Goal: Transaction & Acquisition: Purchase product/service

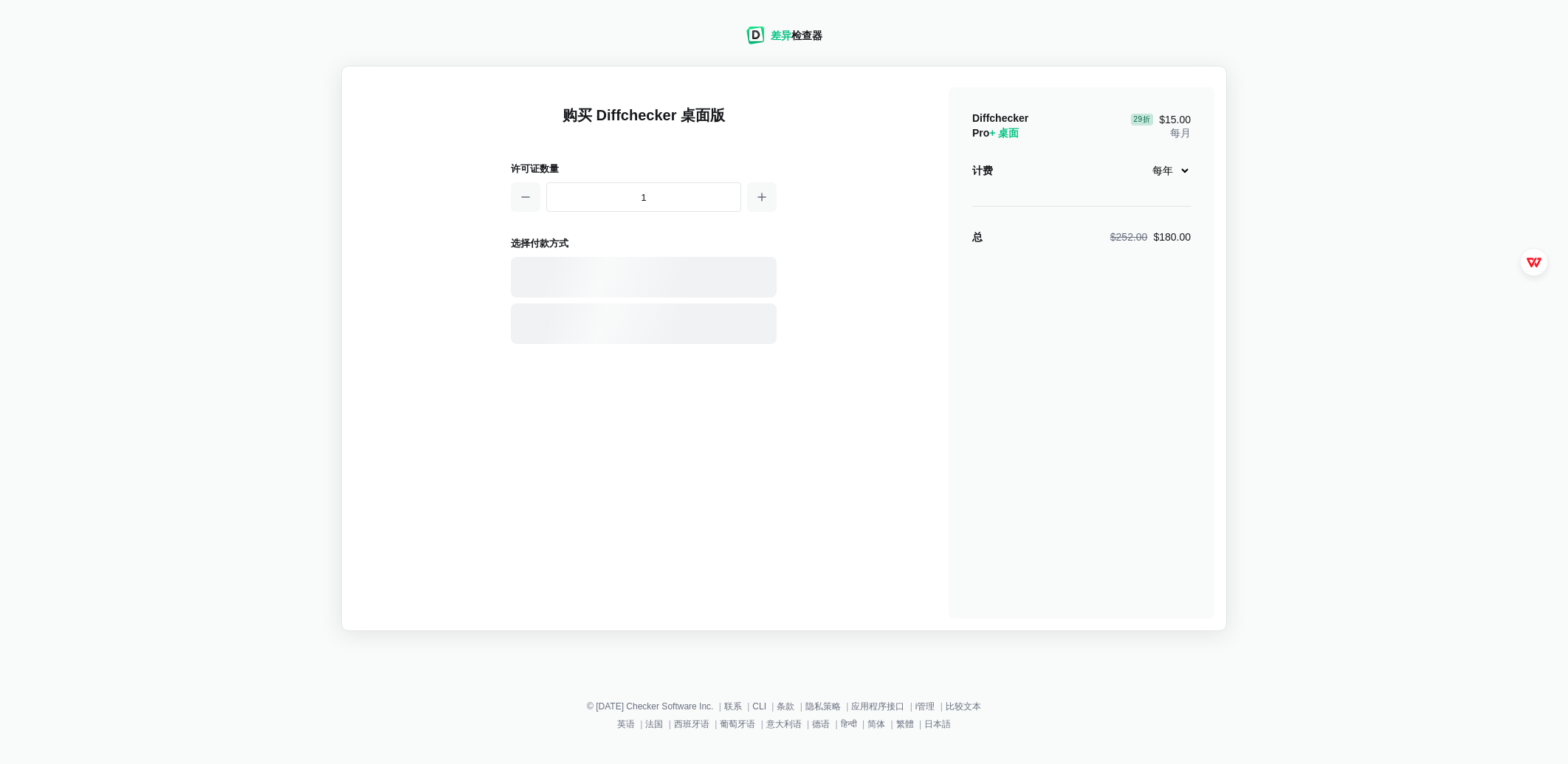
select select "desktop-yearly-180"
click at [770, 197] on button "button" at bounding box center [761, 197] width 30 height 30
click at [527, 202] on icon "button" at bounding box center [526, 197] width 12 height 12
type input "1"
click at [1179, 170] on select "每月 每年" at bounding box center [1167, 171] width 47 height 25
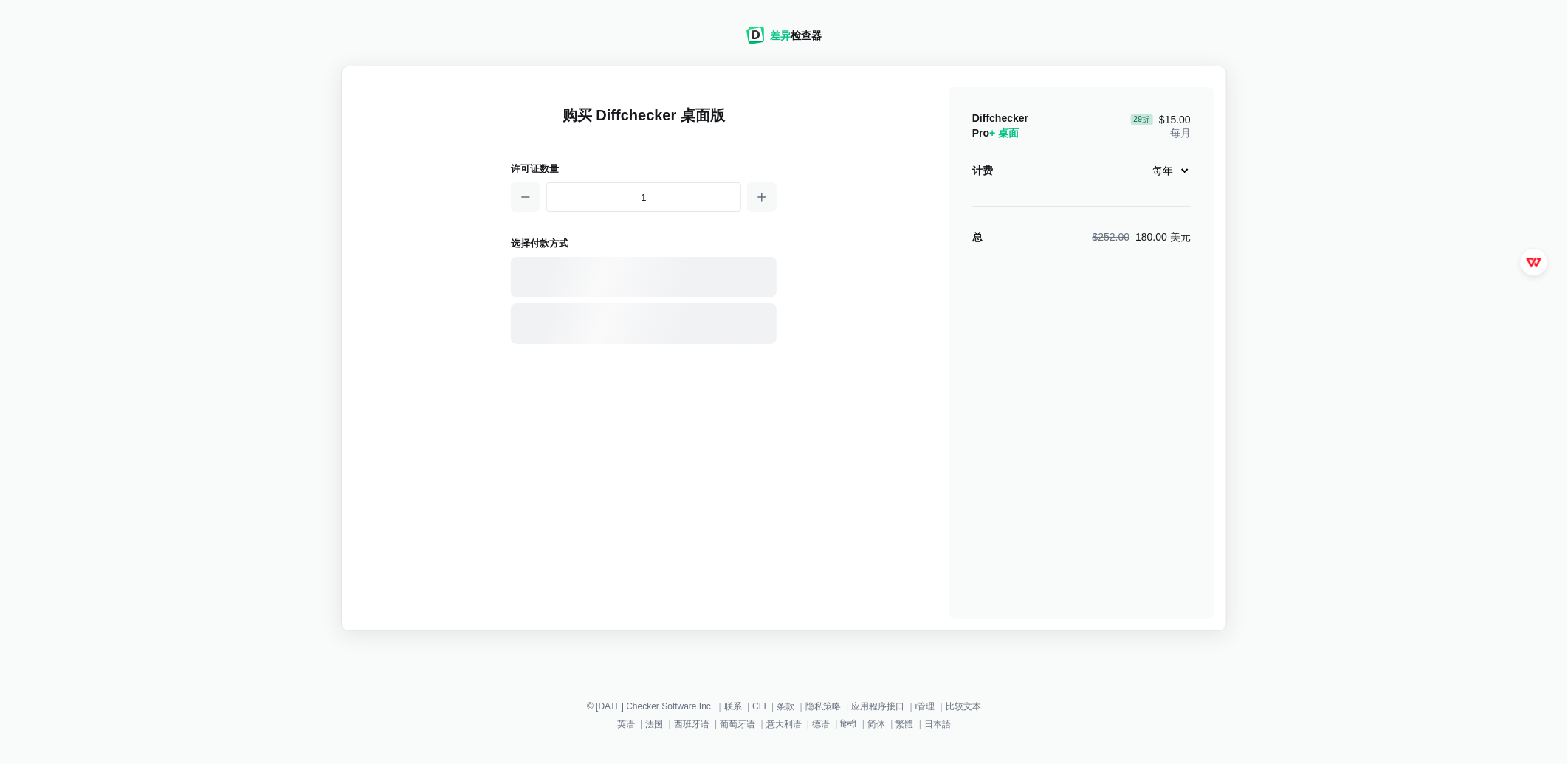
select select "desktop-monthly-21"
click at [1144, 158] on select "每月 每年" at bounding box center [1167, 171] width 47 height 25
click at [905, 215] on div "购买 Diffchecker 桌面版 许可证数量 1 选择付款方式 Visa、 万事达卡 、 银联 、 美国运通 、 JCB 探索 大莱斯俱乐部 大 师 El…" at bounding box center [784, 349] width 861 height 541
click at [762, 199] on icon "button" at bounding box center [761, 197] width 12 height 12
click at [768, 200] on icon "button" at bounding box center [761, 197] width 12 height 12
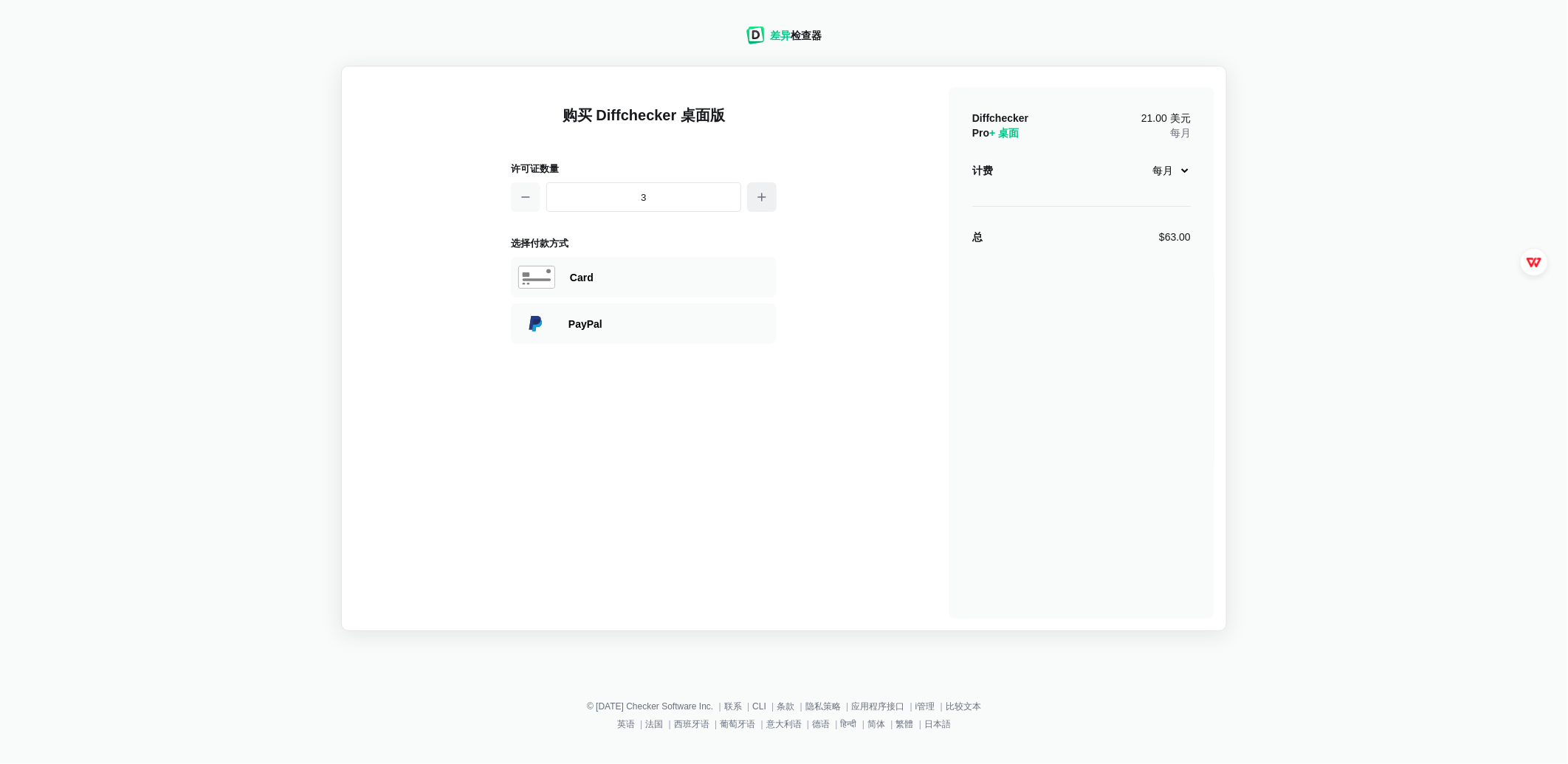
click at [768, 200] on icon "button" at bounding box center [761, 197] width 12 height 12
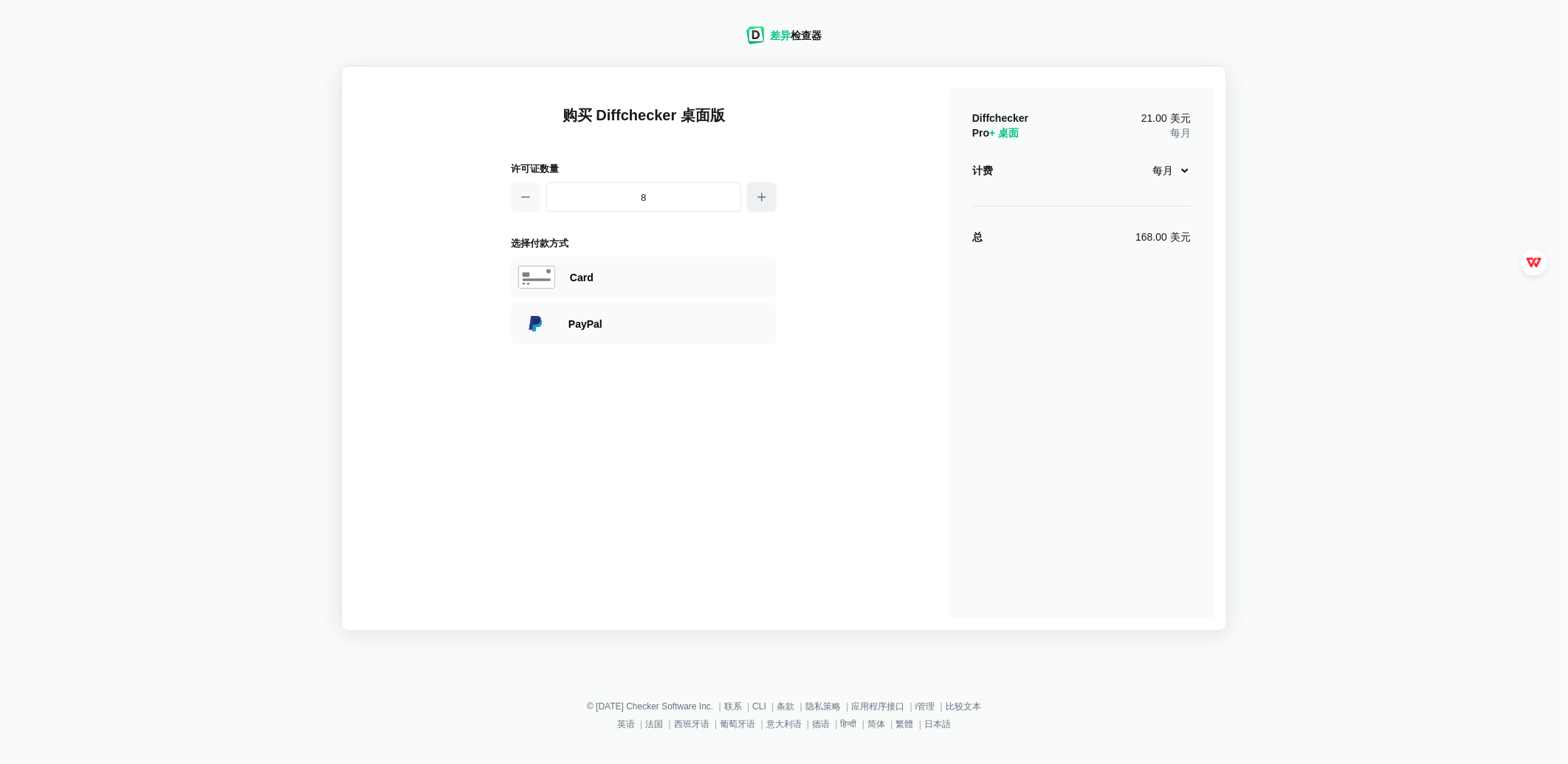
click at [768, 200] on icon "button" at bounding box center [761, 197] width 12 height 12
click at [523, 200] on icon "button" at bounding box center [526, 197] width 12 height 12
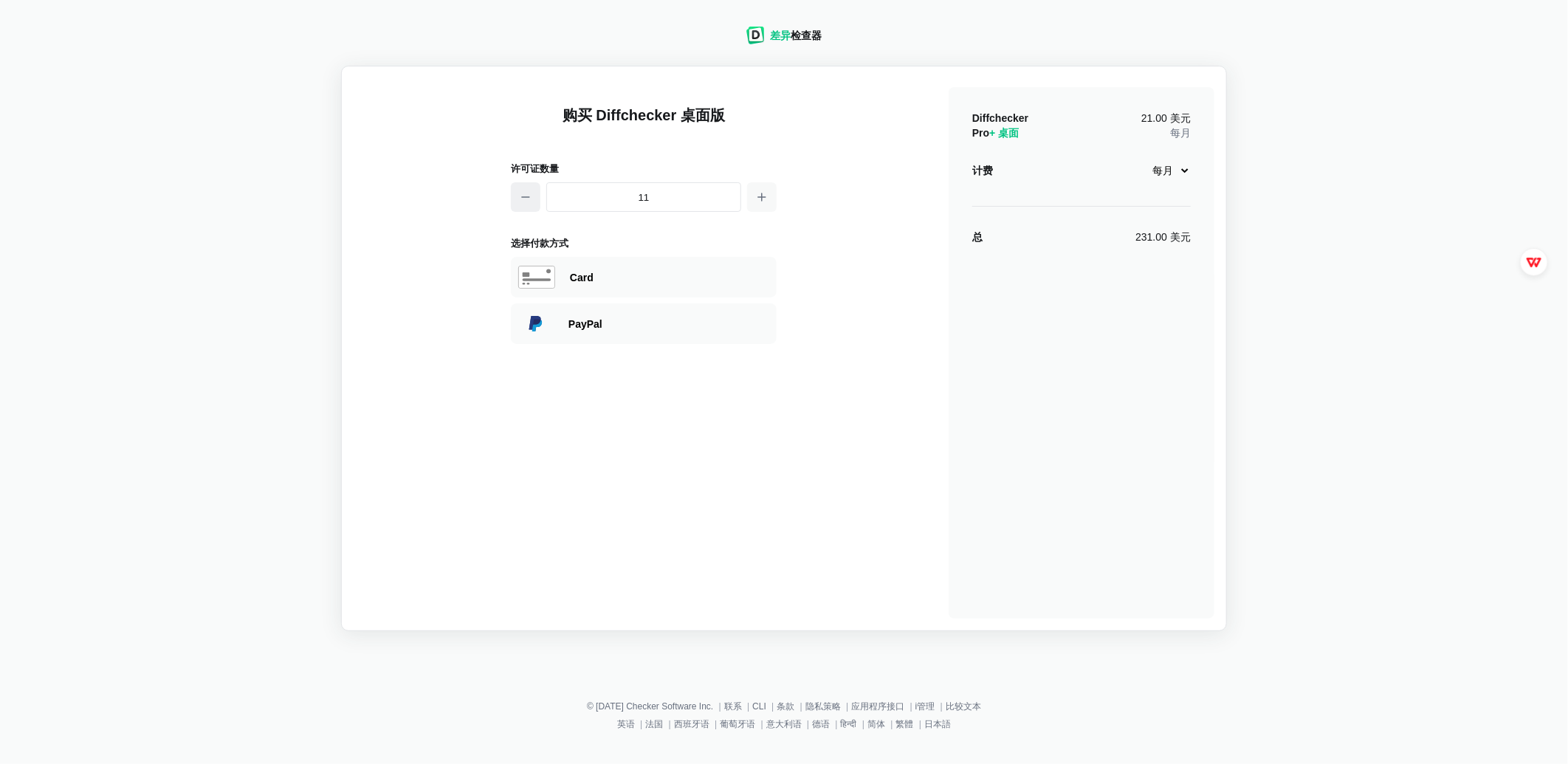
click at [523, 200] on icon "button" at bounding box center [526, 197] width 12 height 12
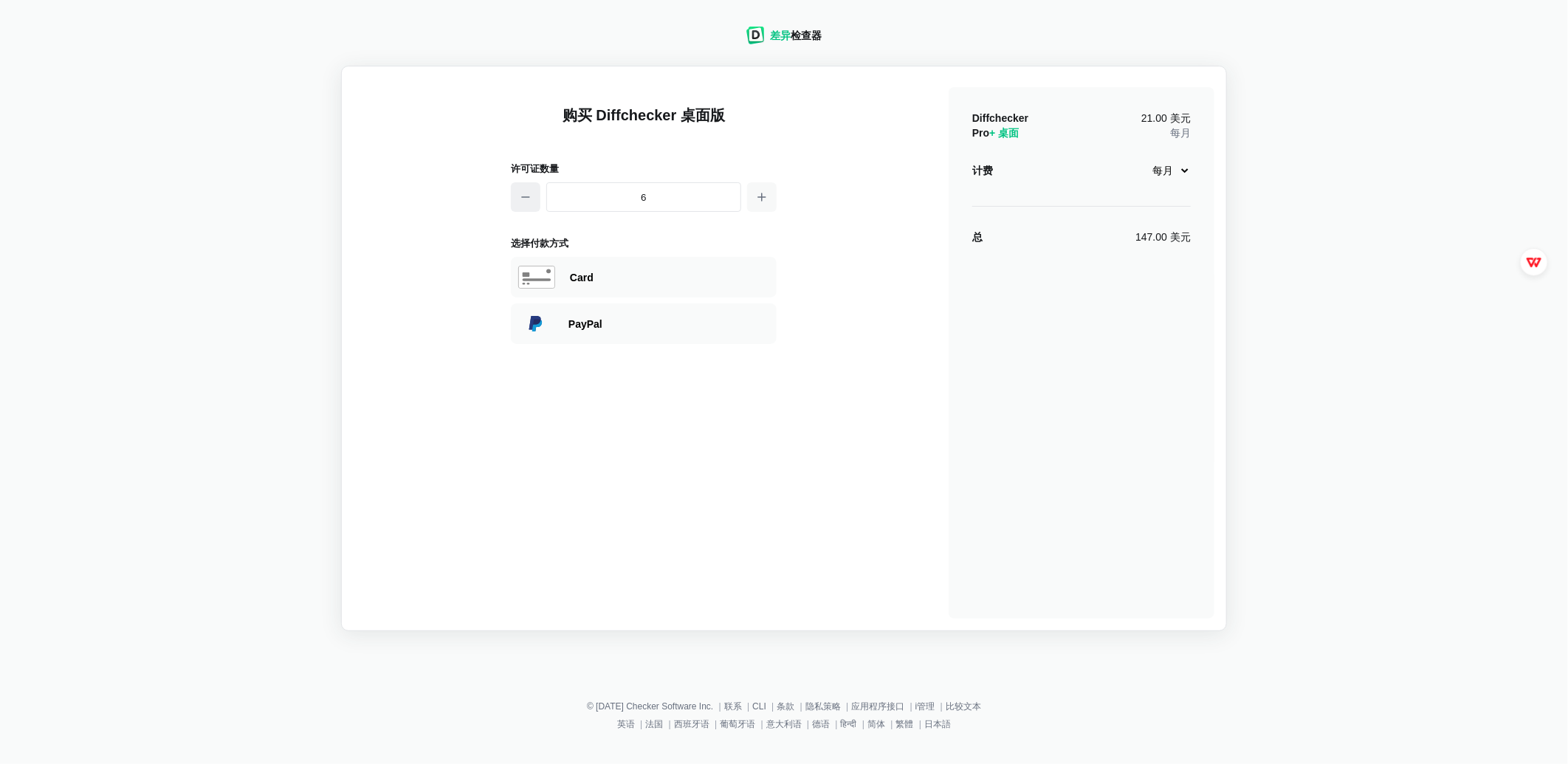
click at [523, 200] on icon "button" at bounding box center [526, 197] width 12 height 12
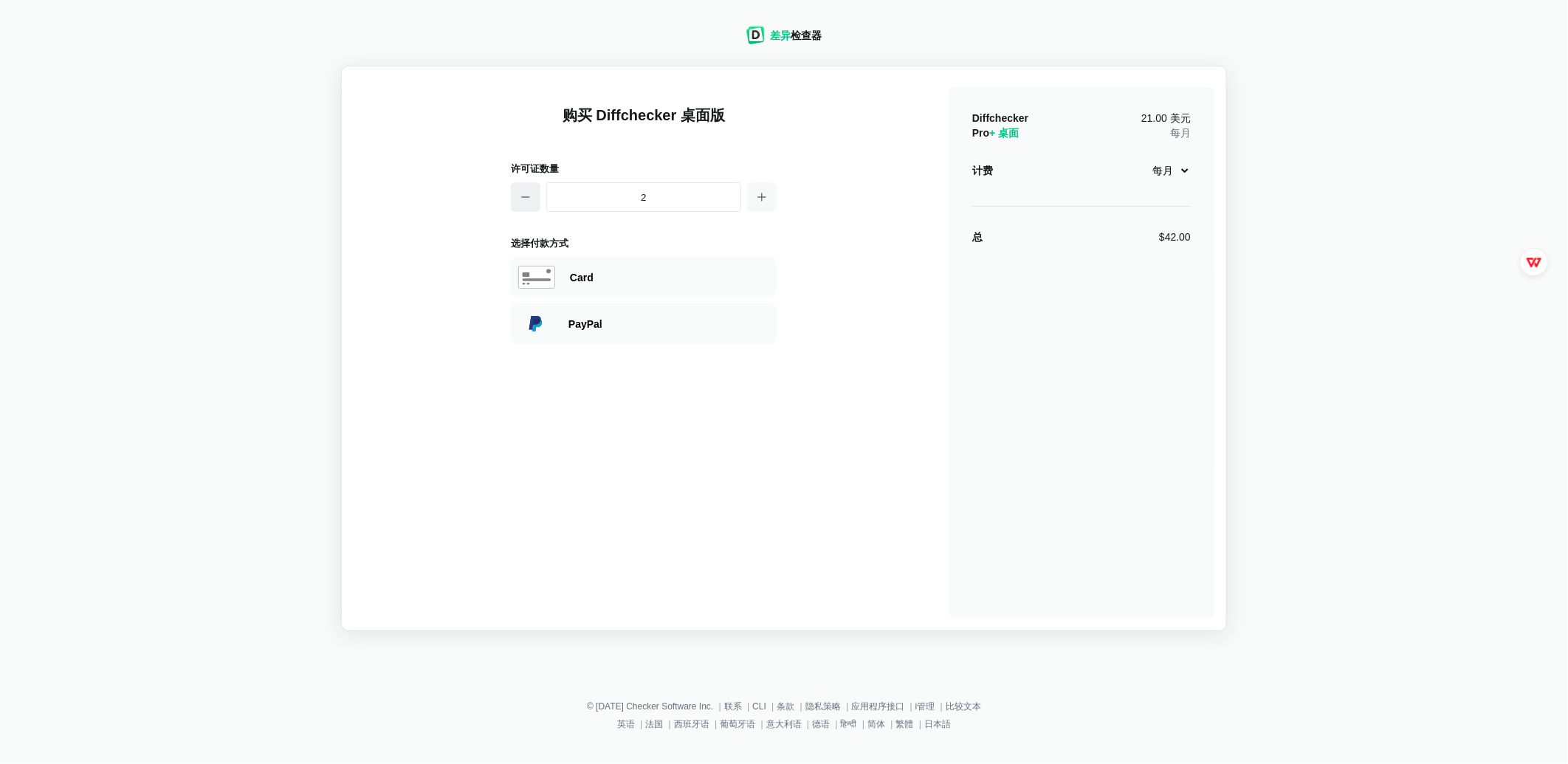
type input "1"
click at [523, 200] on icon "button" at bounding box center [526, 197] width 12 height 12
click at [281, 218] on div "差异 检查器 购买 Diffchecker 桌面版 许可证数量 1 选择付款方式 Visa、 万事达卡 、 银联 、 美国运通 、 JCB 探索 大莱斯俱乐部…" at bounding box center [784, 319] width 1551 height 622
click at [1513, 220] on div "差异 检查器 购买 Diffchecker 桌面版 许可证数量 1 选择付款方式 Visa、 万事达卡 、 银联 、 美国运通 、 JCB 探索 大莱斯俱乐部…" at bounding box center [784, 319] width 1551 height 622
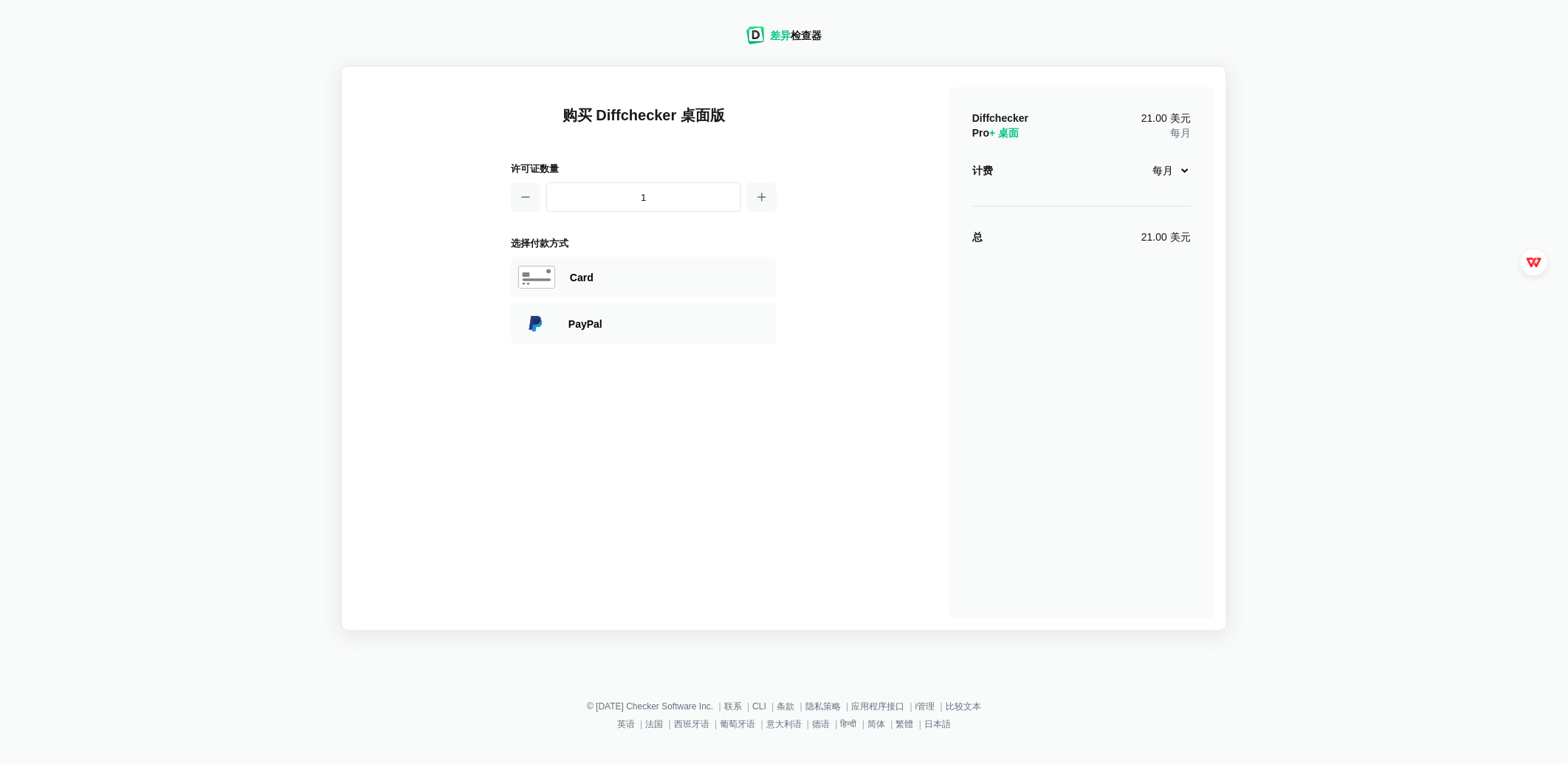
click at [1437, 209] on div "差异 检查器 购买 Diffchecker 桌面版 许可证数量 1 选择付款方式 Visa、 万事达卡 、 银联 、 美国运通 、 JCB 探索 大莱斯俱乐部…" at bounding box center [784, 319] width 1551 height 622
click at [1174, 164] on select "每月 每年" at bounding box center [1167, 171] width 47 height 25
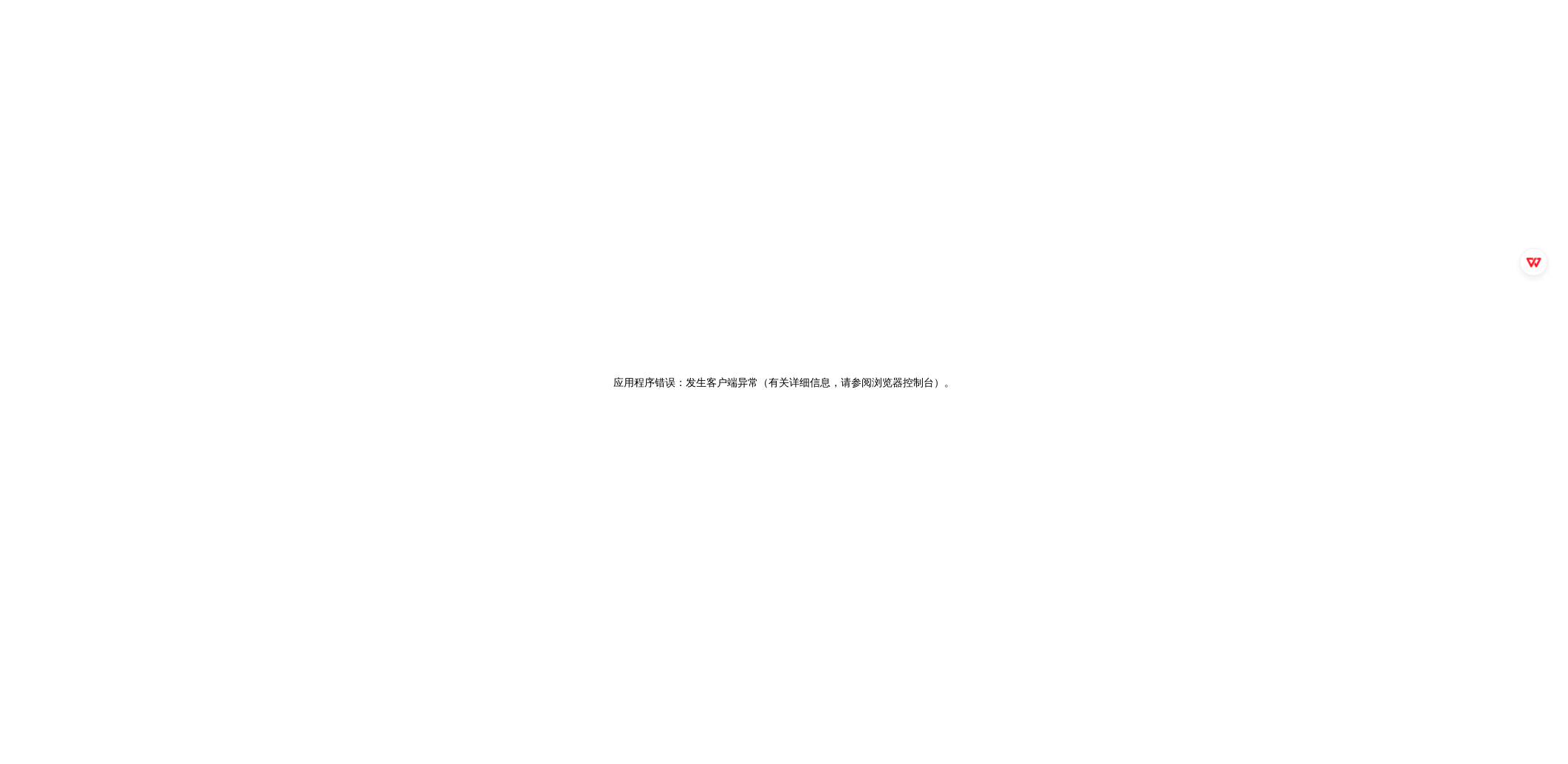
drag, startPoint x: 535, startPoint y: 266, endPoint x: 570, endPoint y: 290, distance: 42.4
click at [536, 266] on div "应用程序错误：发生客户端异常（有关详细信息，请参阅浏览器控制台）。" at bounding box center [784, 382] width 1568 height 764
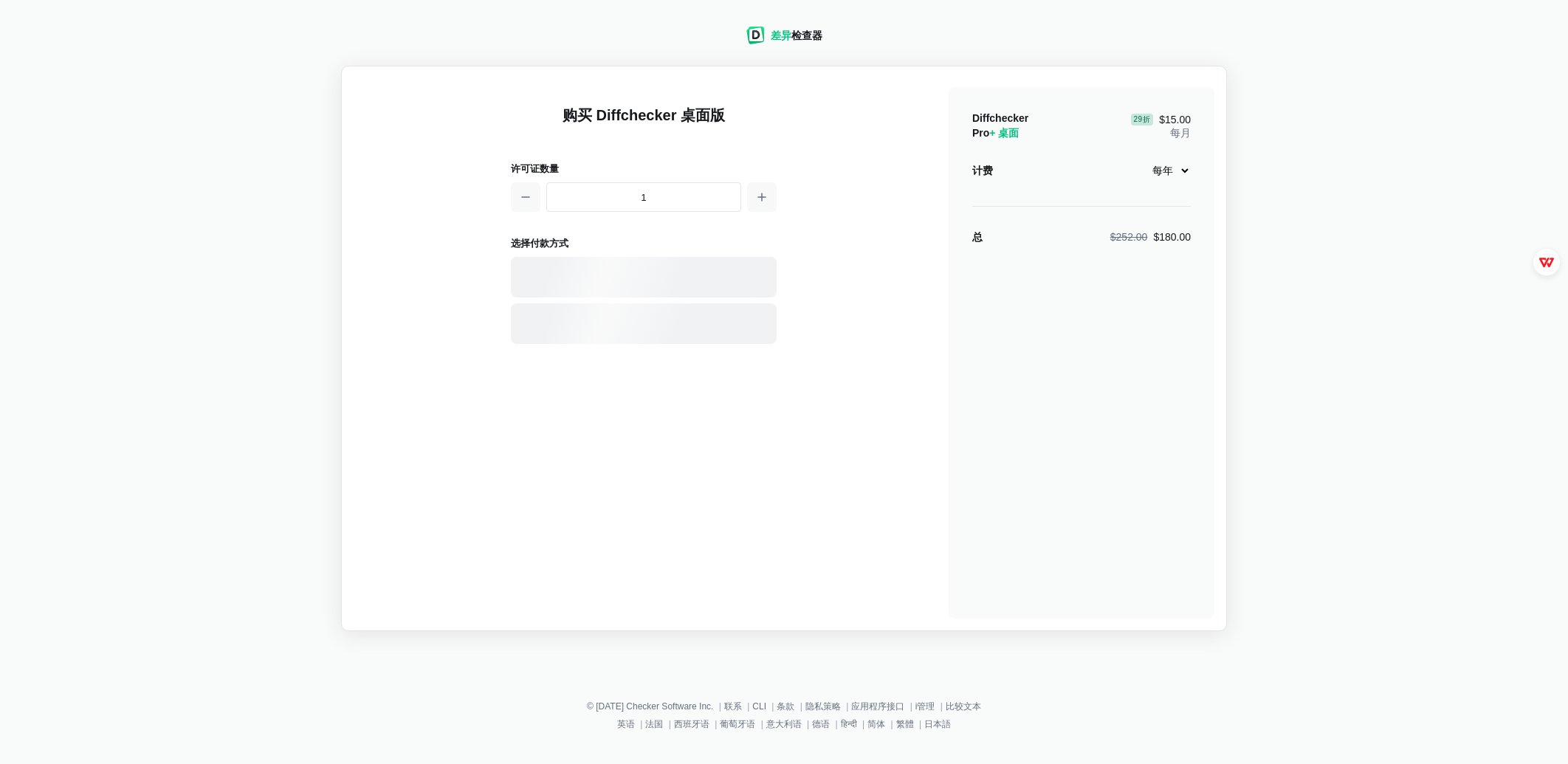
select select "desktop-yearly-180"
click at [1321, 313] on div "差异 检查器 购买 Diffchecker 桌面版 许可证数量 1 选择付款方式 Visa、 万事达卡 、 银联 、 美国运通 、 JCB 探索 大莱斯俱乐部…" at bounding box center [784, 319] width 1551 height 622
